Goal: Task Accomplishment & Management: Use online tool/utility

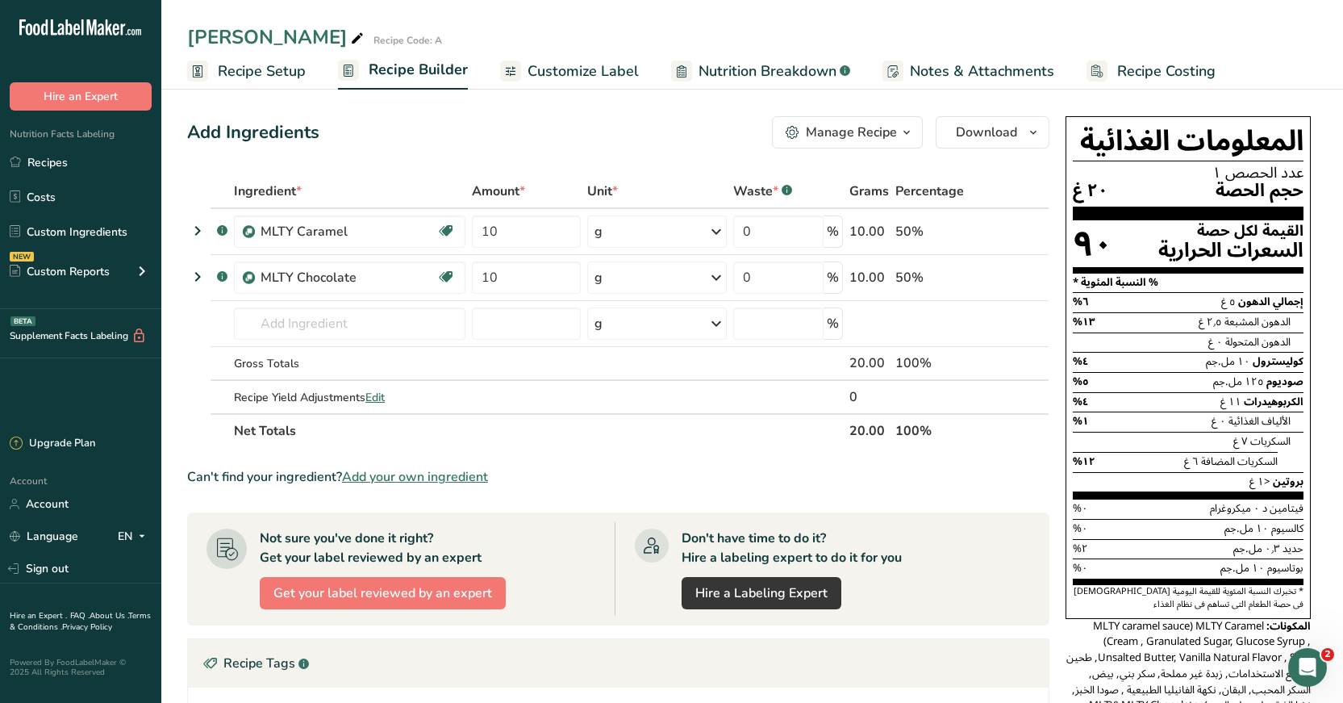
click at [257, 79] on span "Recipe Setup" at bounding box center [262, 72] width 88 height 22
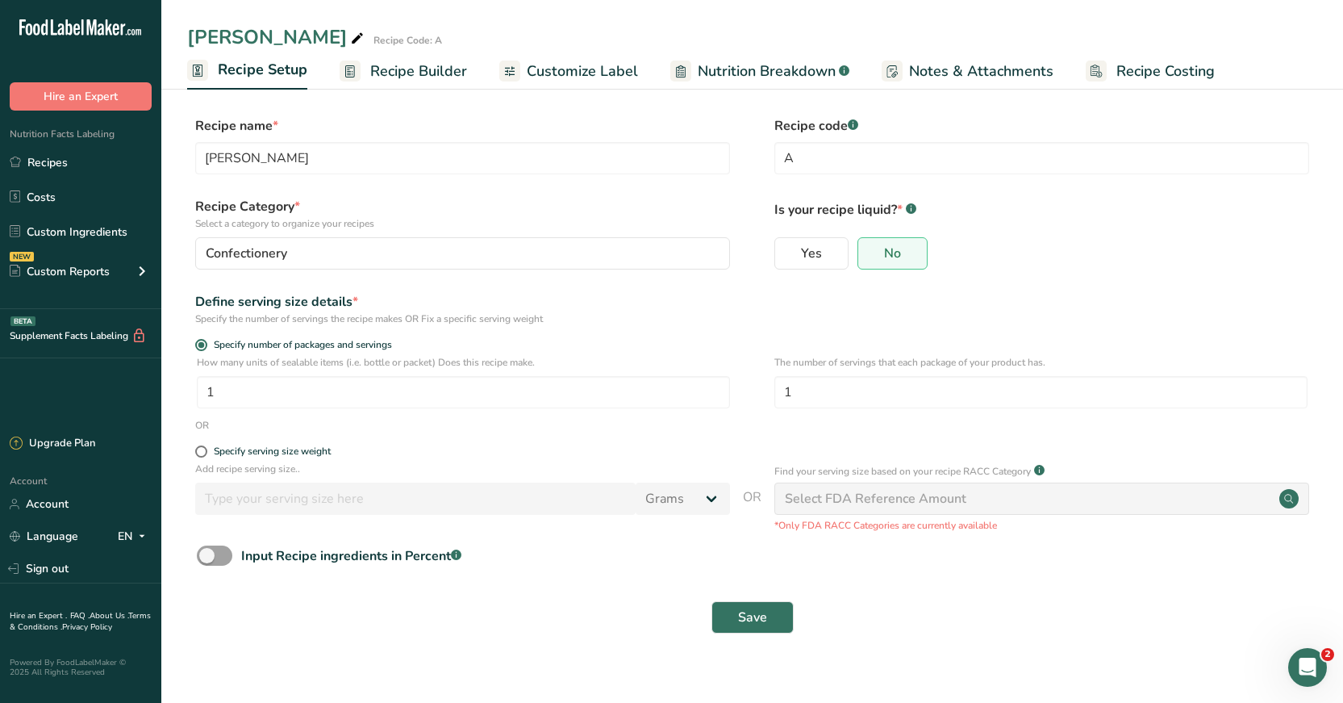
click at [403, 71] on span "Recipe Builder" at bounding box center [418, 72] width 97 height 22
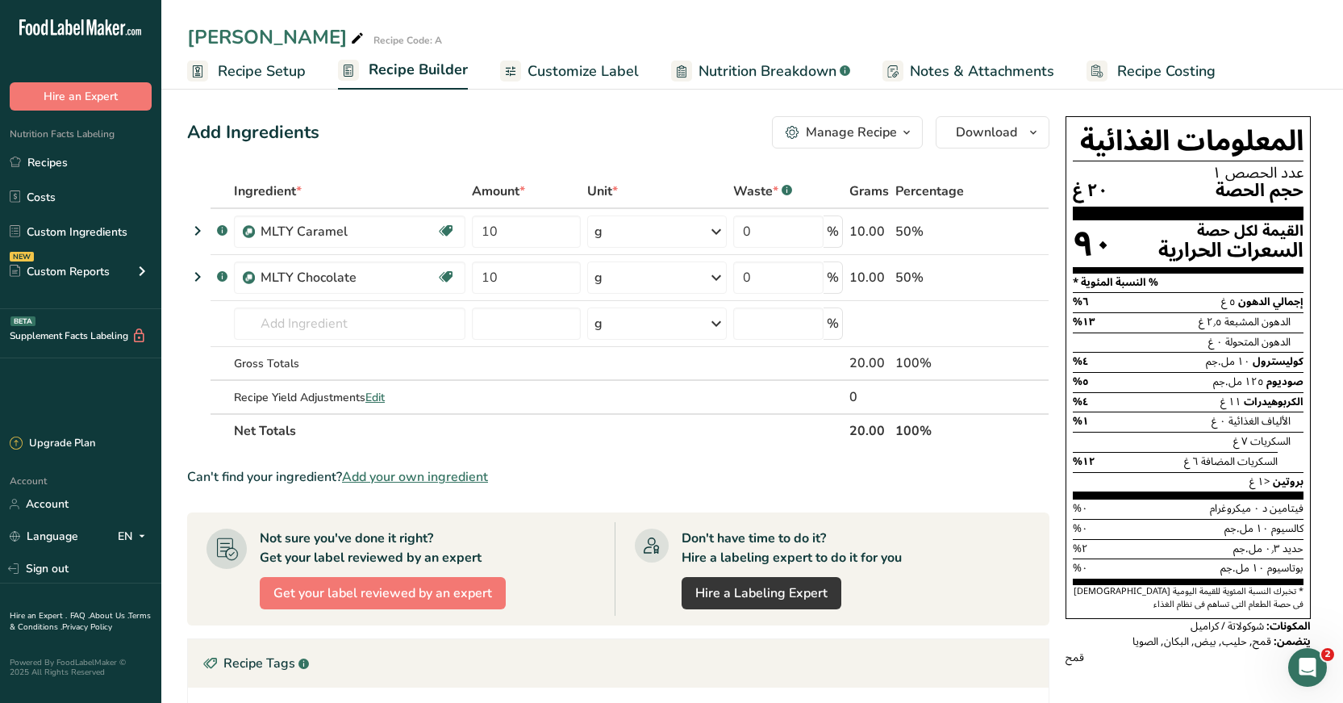
click at [409, 77] on span "Recipe Builder" at bounding box center [418, 70] width 99 height 22
click at [767, 243] on input "0" at bounding box center [778, 231] width 90 height 32
type input "4"
click at [767, 230] on input "number" at bounding box center [778, 231] width 90 height 32
type input "0"
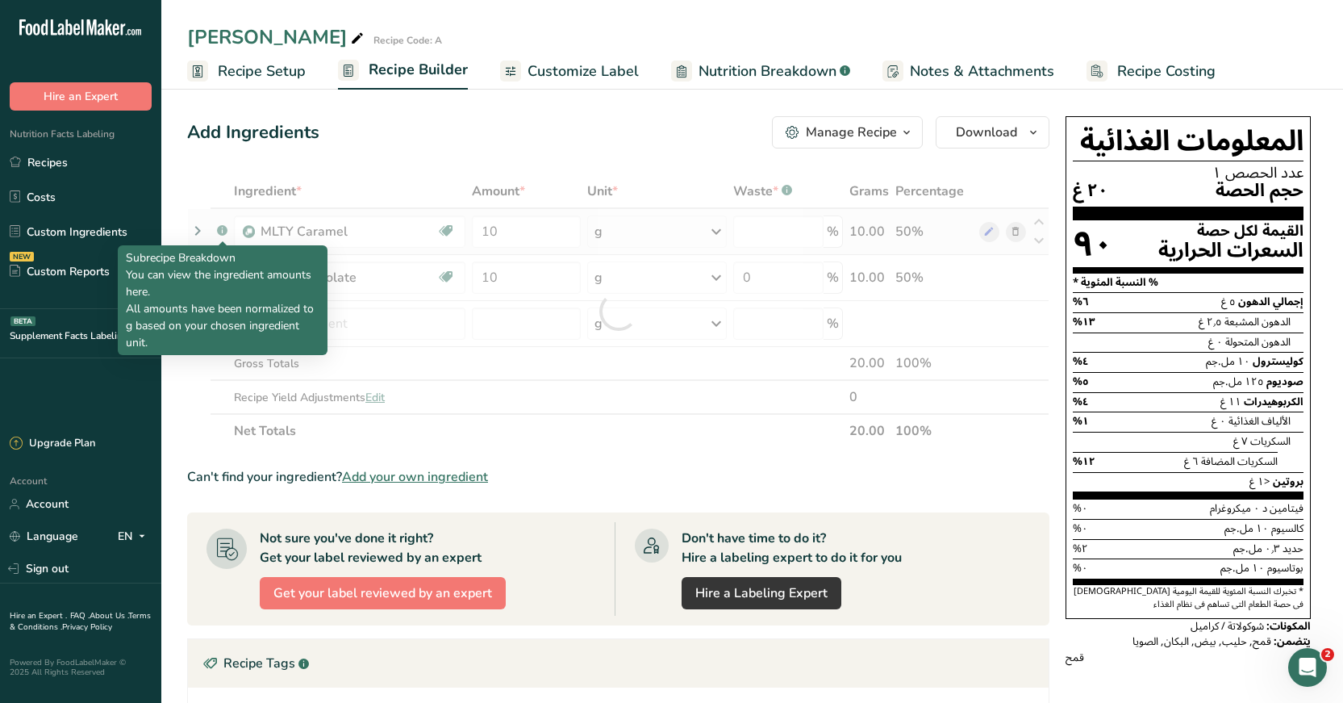
click at [221, 232] on div "Ingredient * Amount * Unit * Waste * .a-a{fill:#347362;}.b-a{fill:#fff;} Grams …" at bounding box center [618, 311] width 863 height 274
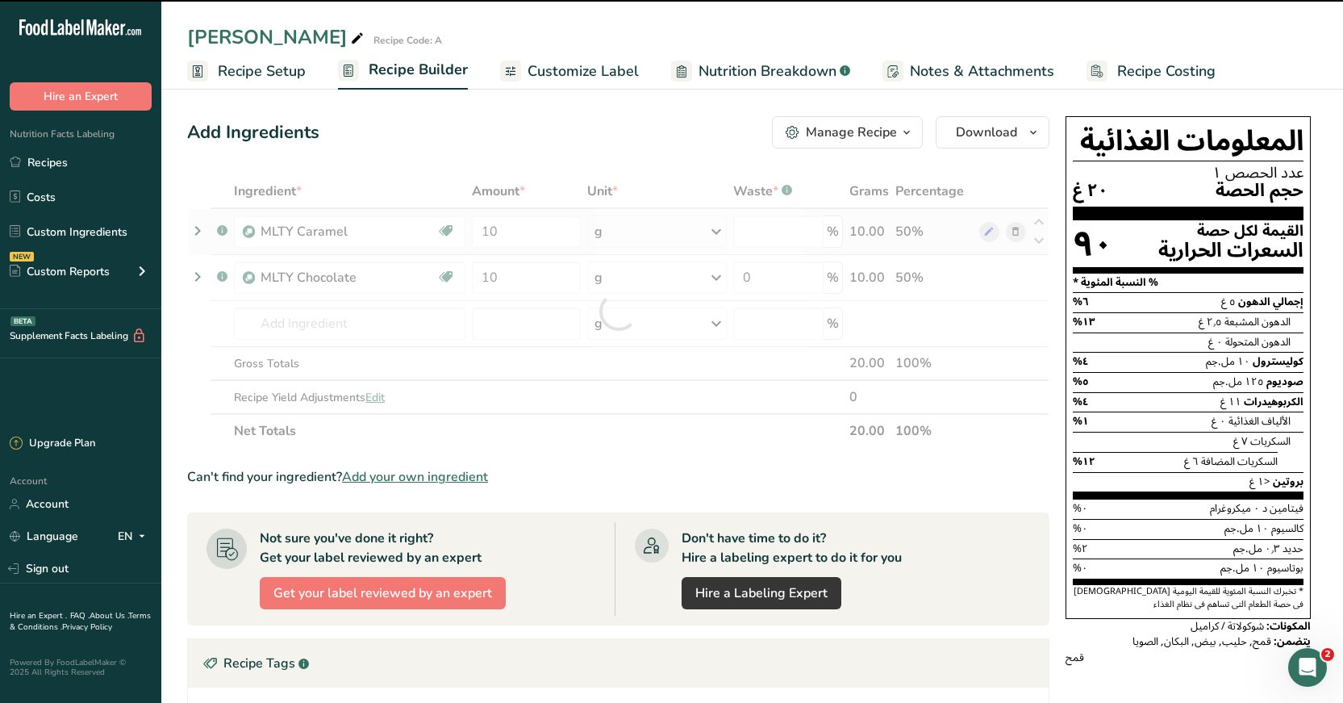
type input "0"
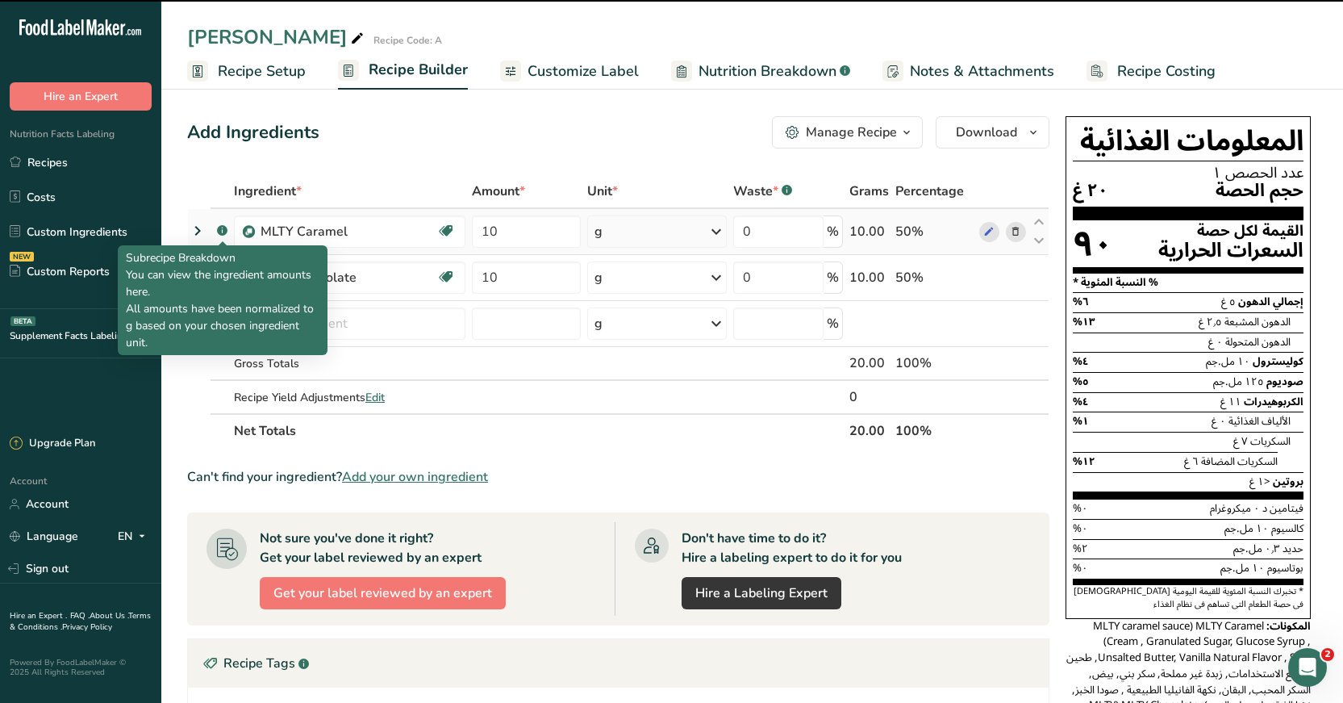
click at [221, 232] on rect at bounding box center [222, 230] width 10 height 10
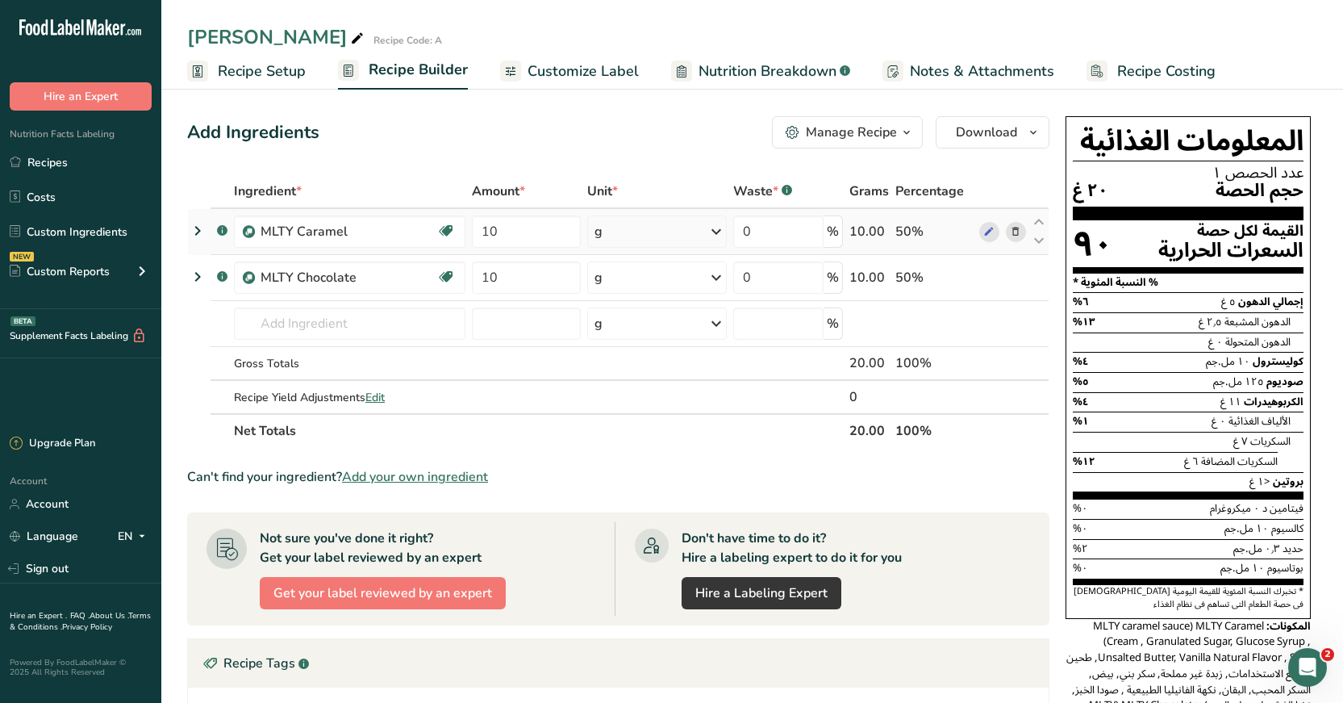
click at [221, 232] on rect at bounding box center [222, 230] width 10 height 10
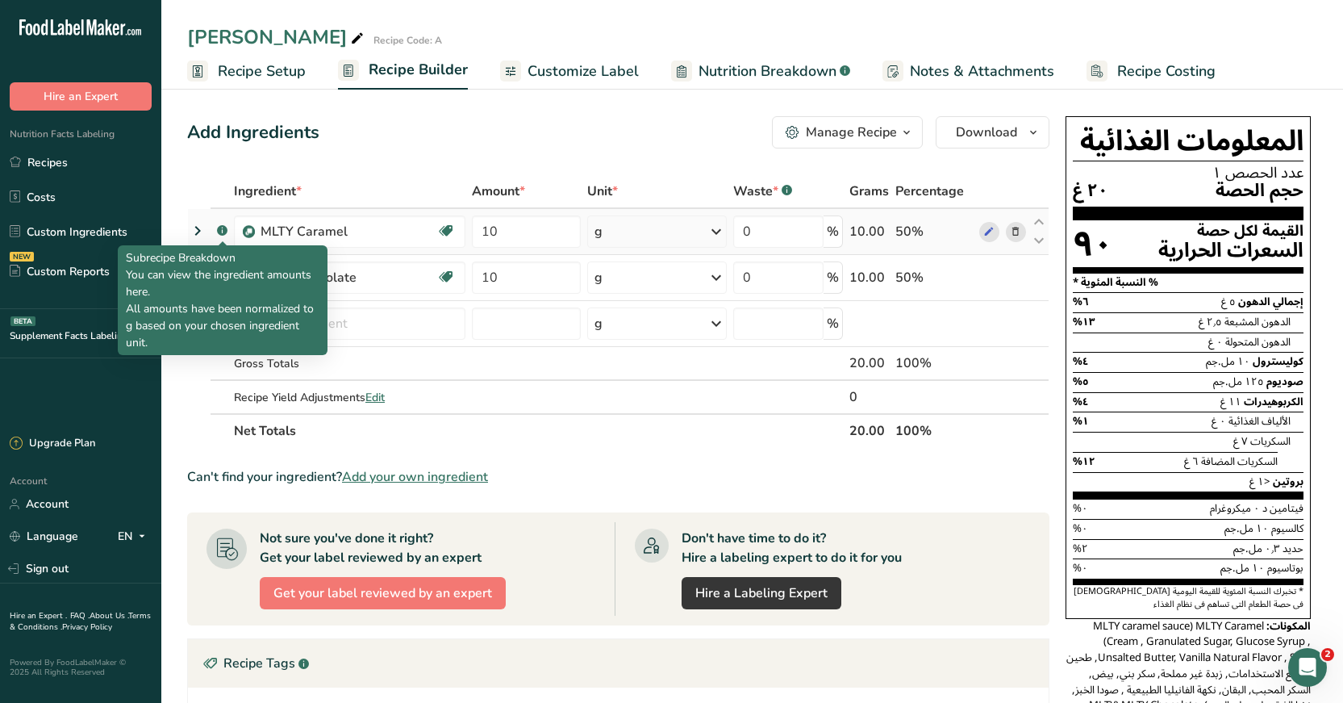
click at [221, 232] on rect at bounding box center [222, 230] width 10 height 10
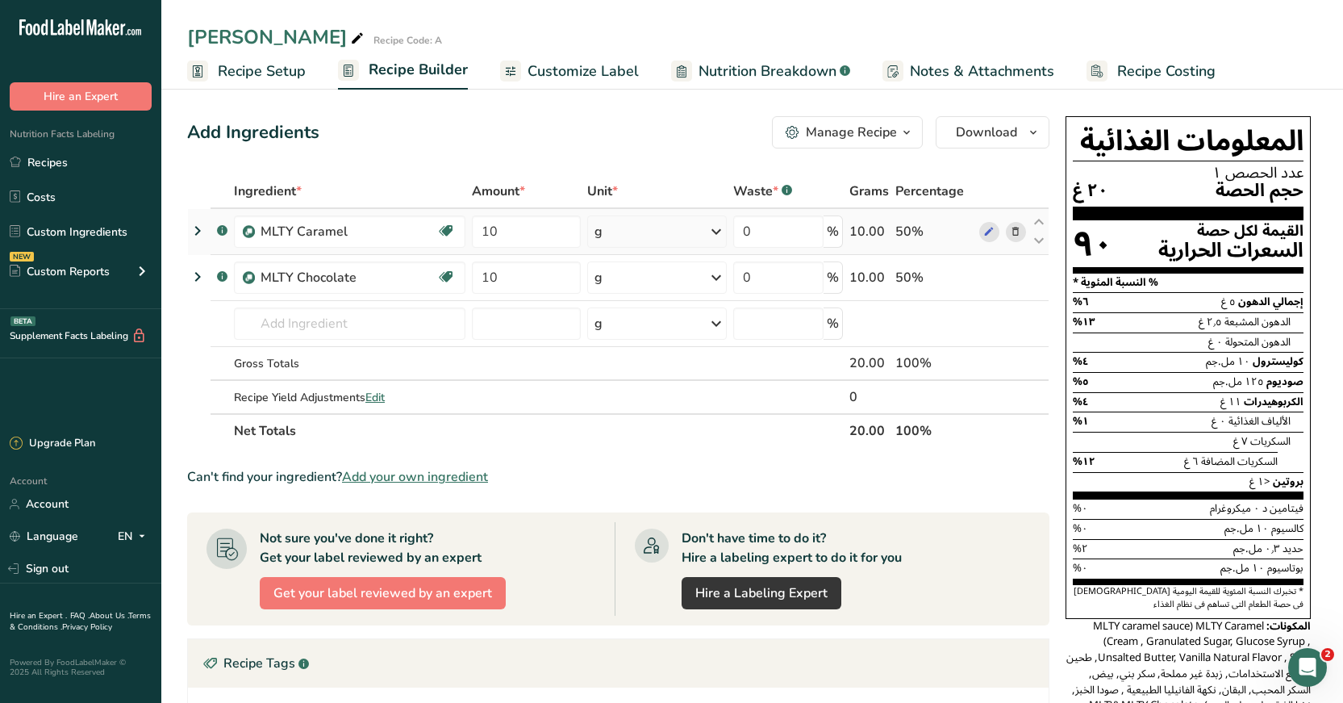
click at [221, 232] on rect at bounding box center [222, 230] width 10 height 10
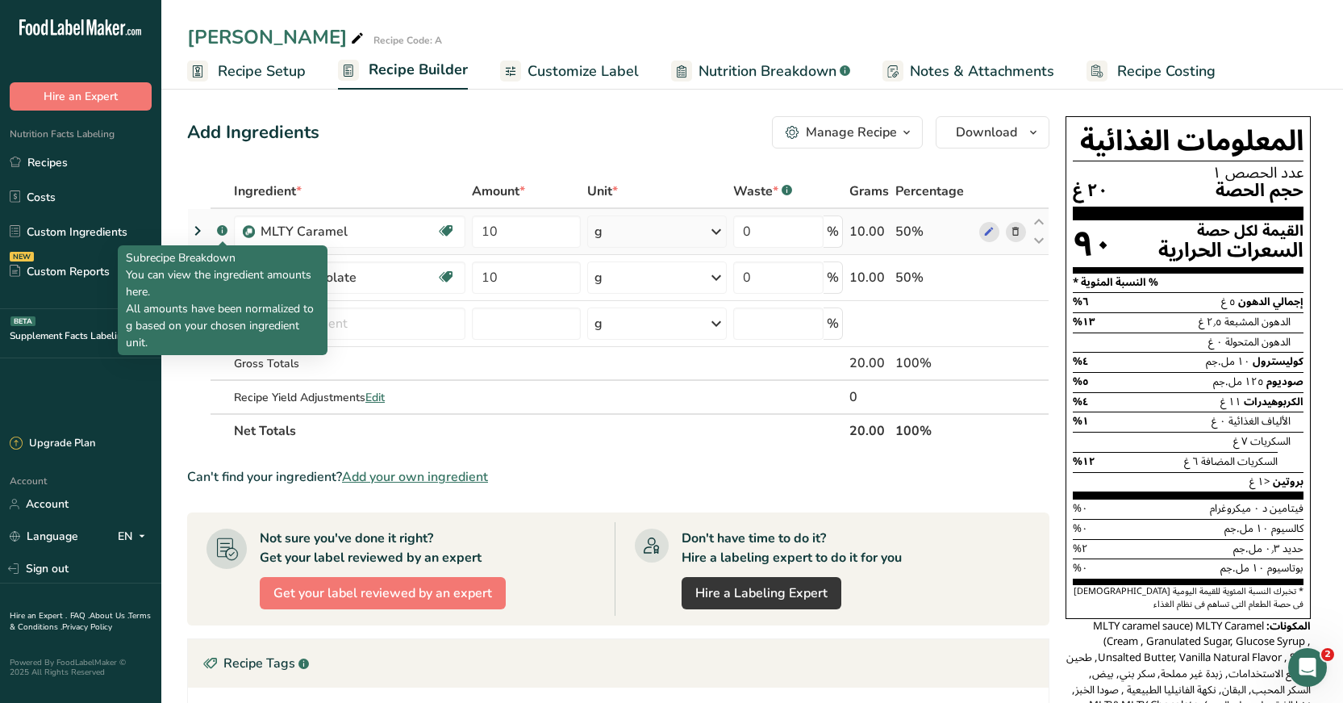
click at [221, 232] on rect at bounding box center [222, 230] width 10 height 10
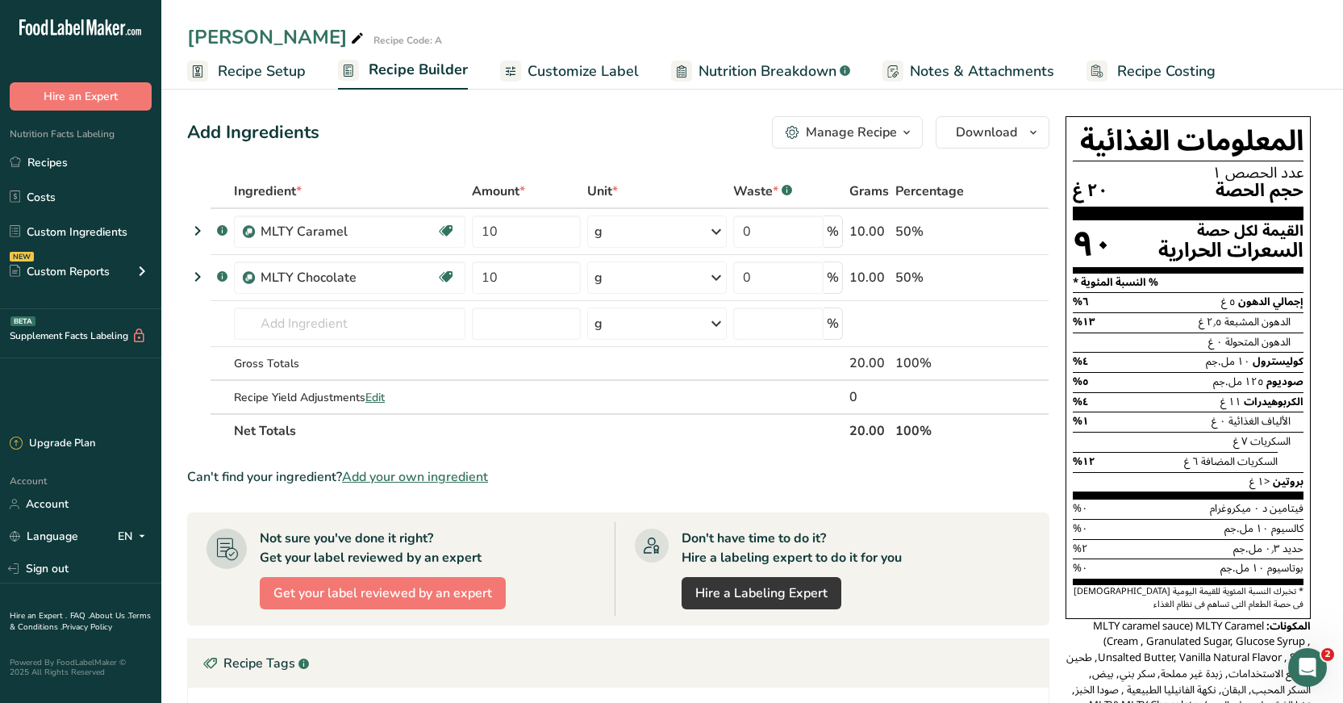
click at [607, 53] on link "Customize Label" at bounding box center [569, 71] width 139 height 36
click at [598, 75] on span "Customize Label" at bounding box center [583, 72] width 111 height 22
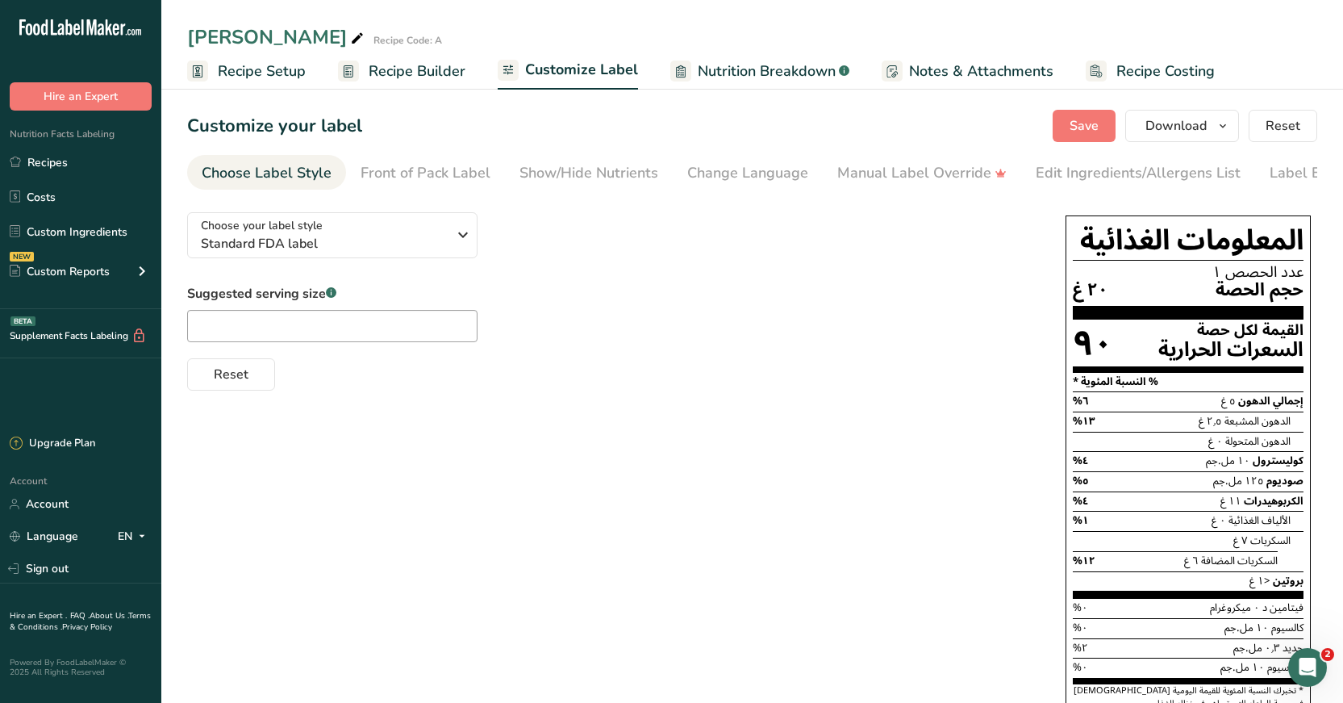
click at [257, 61] on span "Recipe Setup" at bounding box center [262, 72] width 88 height 22
click at [257, 65] on span "Recipe Setup" at bounding box center [262, 72] width 88 height 22
click at [264, 76] on span "Recipe Setup" at bounding box center [262, 72] width 88 height 22
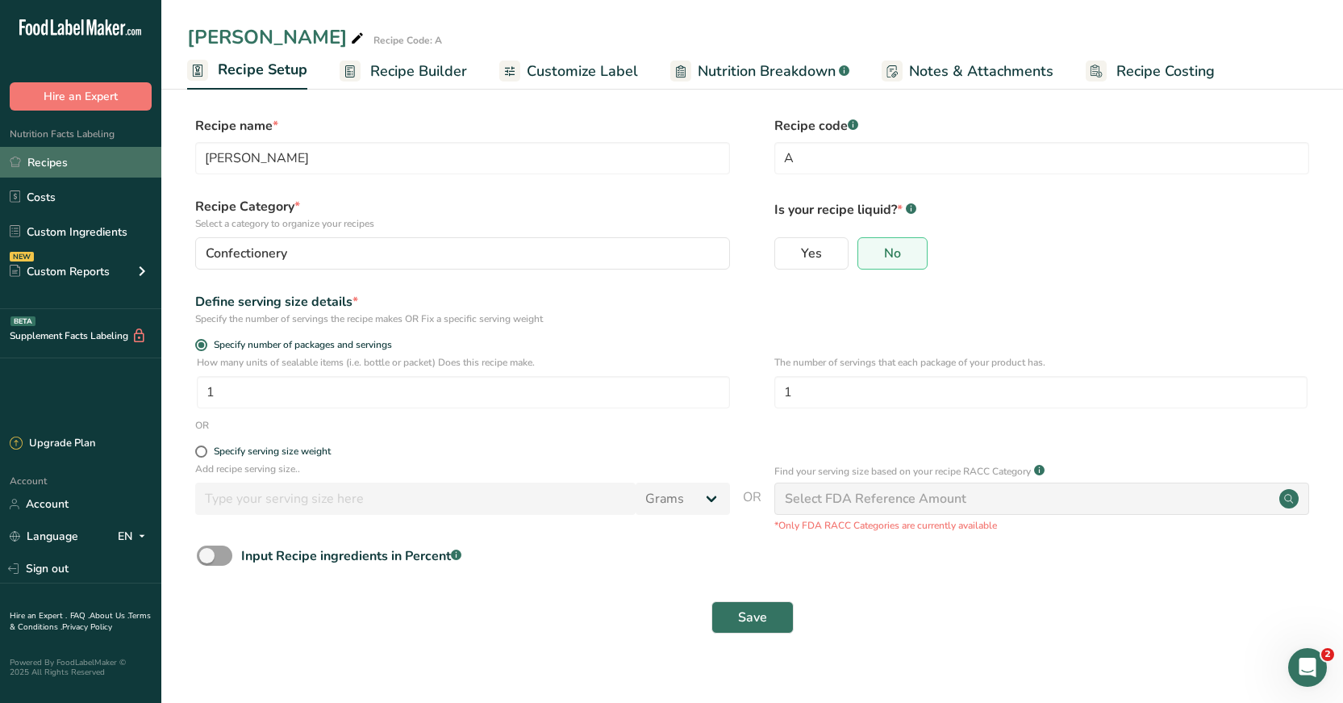
click at [63, 158] on link "Recipes" at bounding box center [80, 162] width 161 height 31
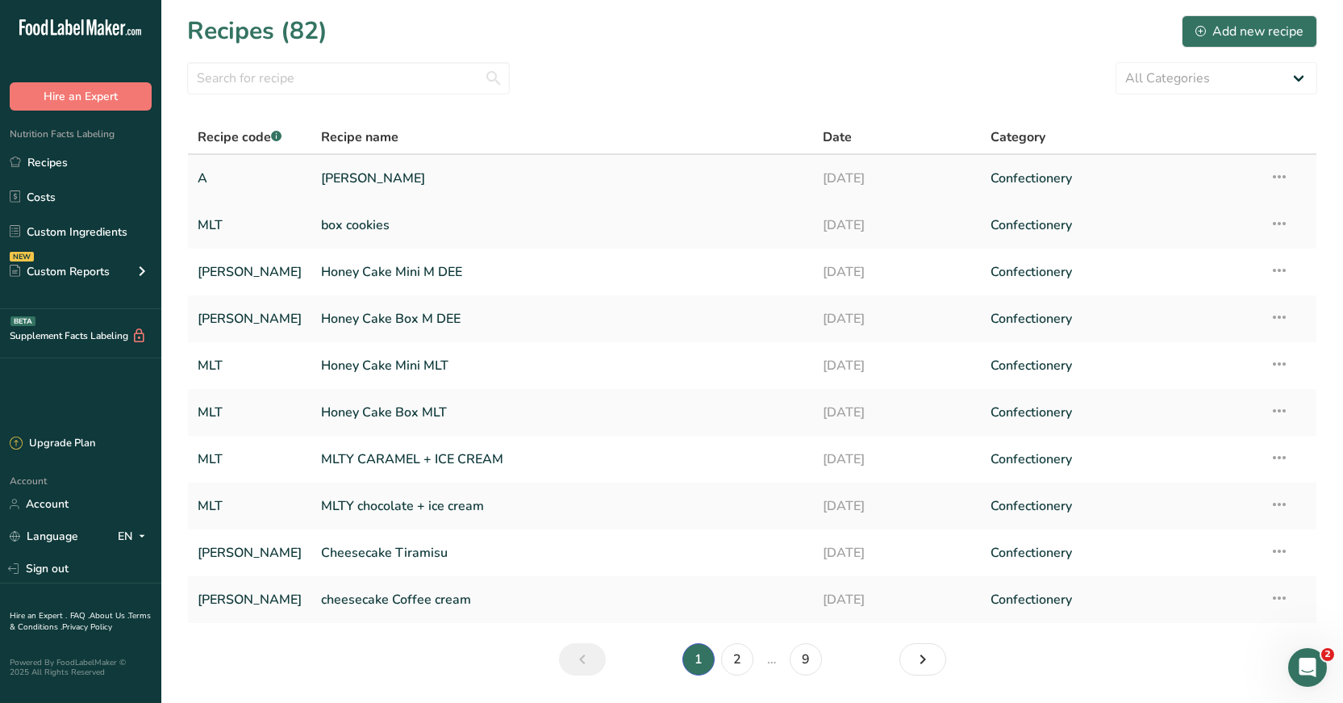
drag, startPoint x: 323, startPoint y: 185, endPoint x: 323, endPoint y: 176, distance: 8.9
click at [323, 184] on link "[PERSON_NAME]" at bounding box center [562, 178] width 482 height 34
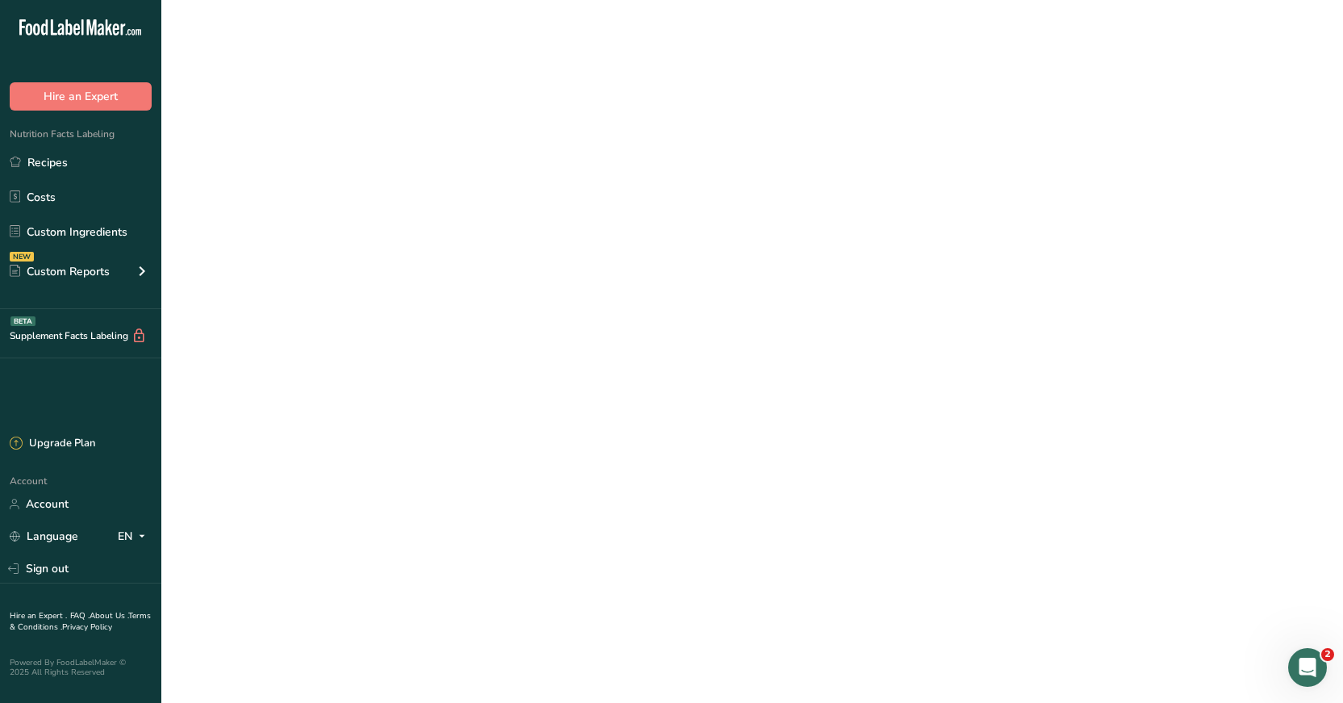
click at [323, 176] on link "[PERSON_NAME]" at bounding box center [562, 178] width 482 height 34
